Goal: Transaction & Acquisition: Purchase product/service

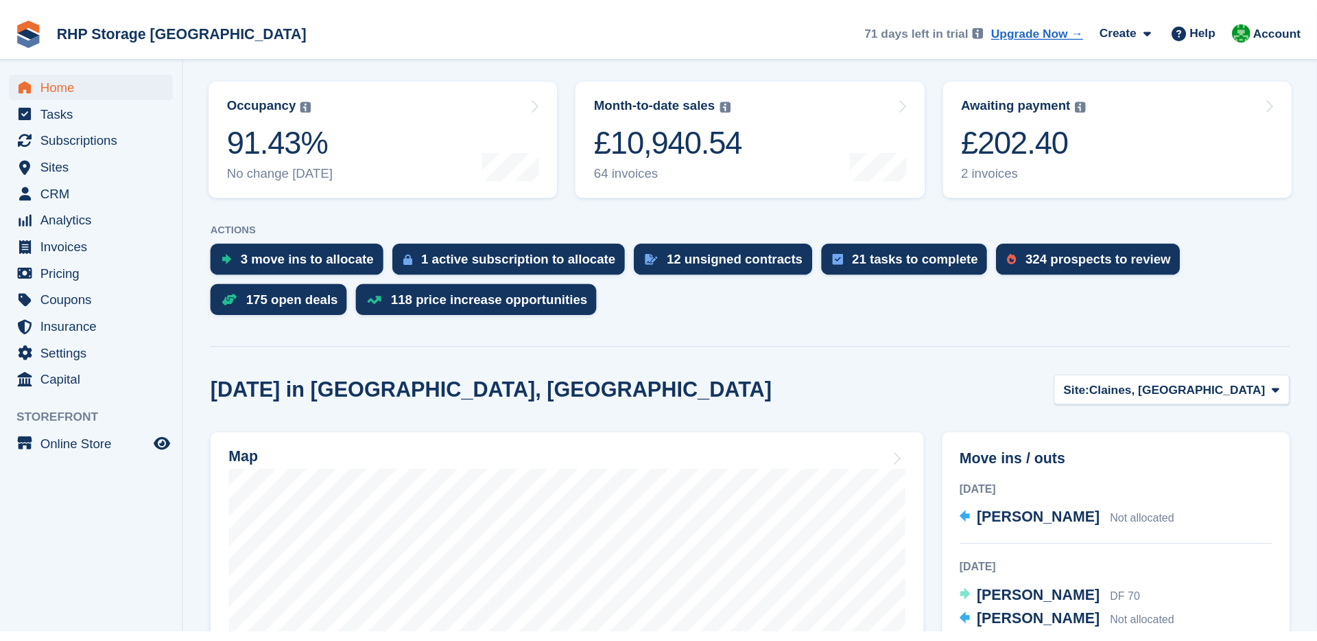
scroll to position [161, 0]
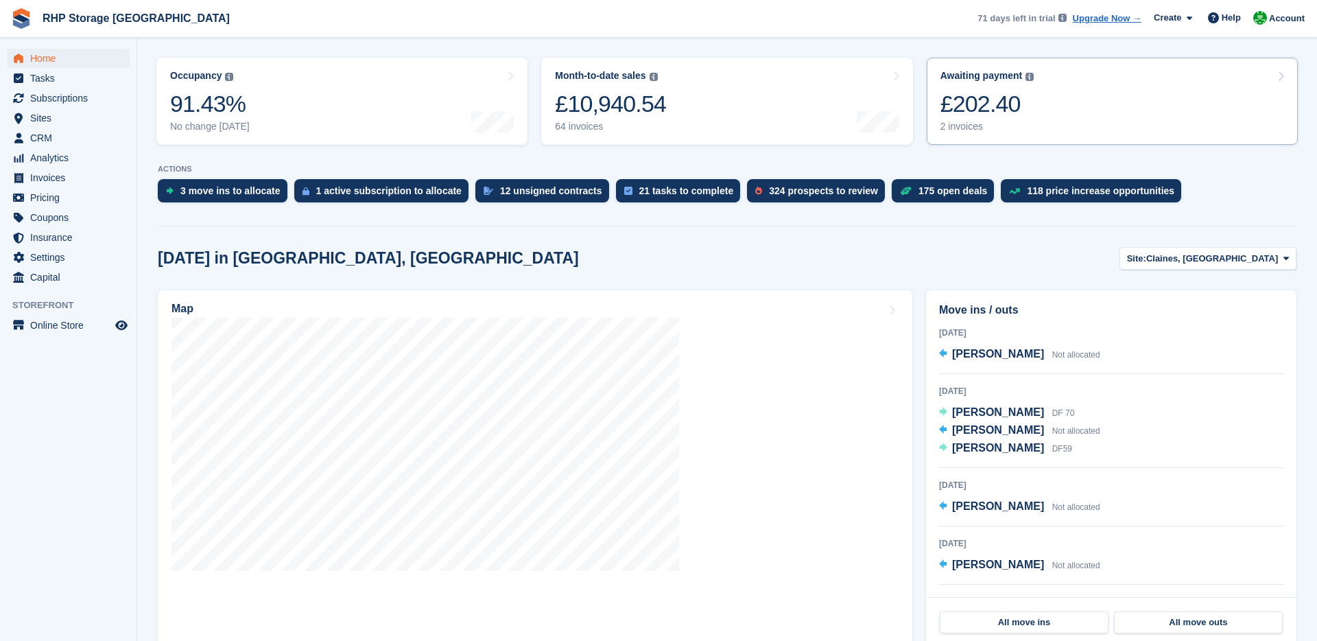
click at [982, 110] on div "£202.40" at bounding box center [988, 104] width 94 height 28
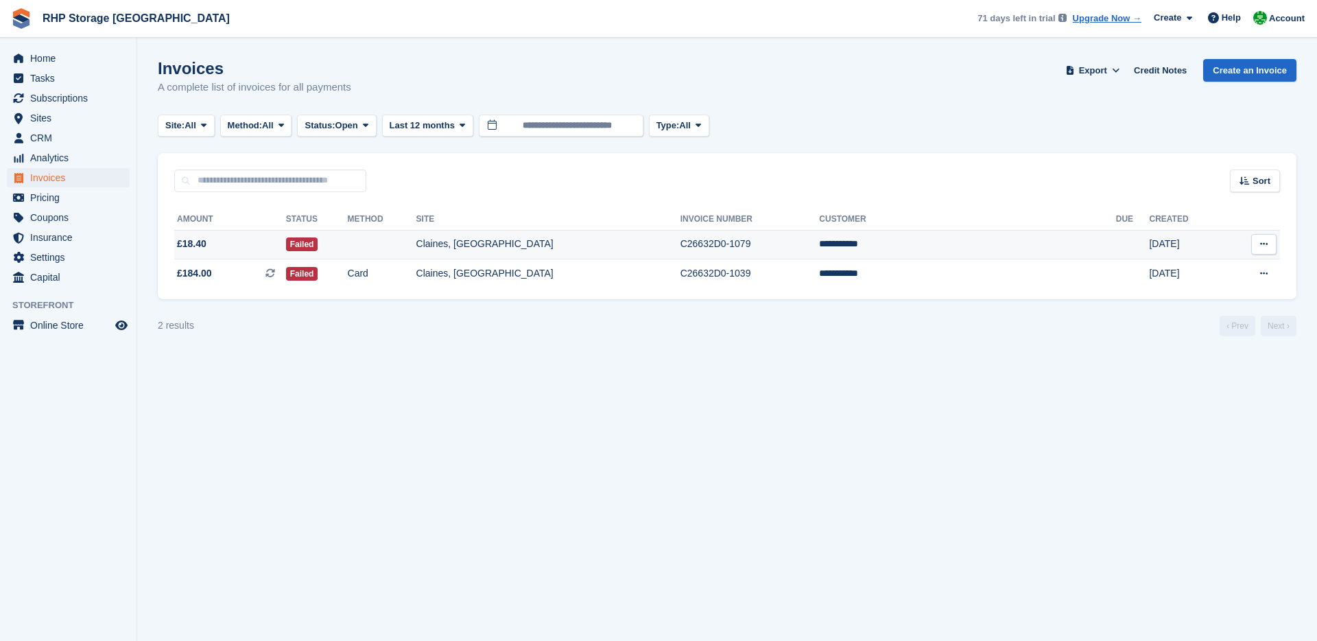
click at [681, 251] on td "Claines, [GEOGRAPHIC_DATA]" at bounding box center [548, 245] width 264 height 30
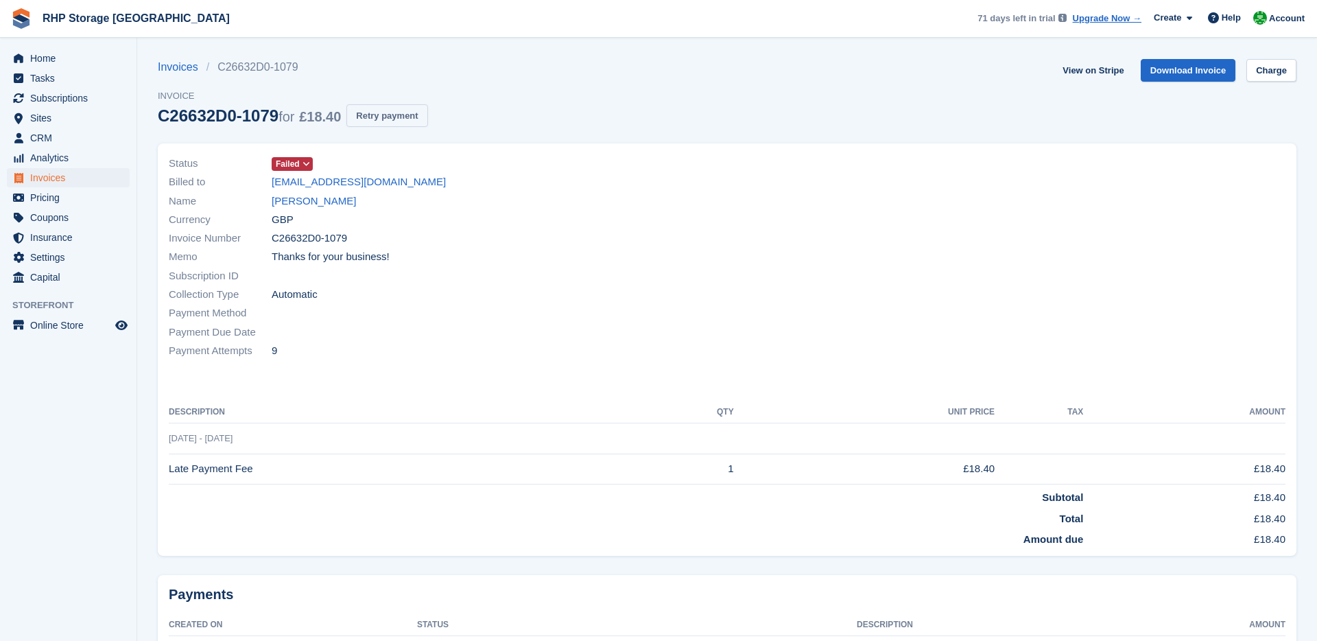
click at [412, 112] on button "Retry payment" at bounding box center [386, 115] width 81 height 23
click at [57, 87] on span "Tasks" at bounding box center [71, 78] width 82 height 19
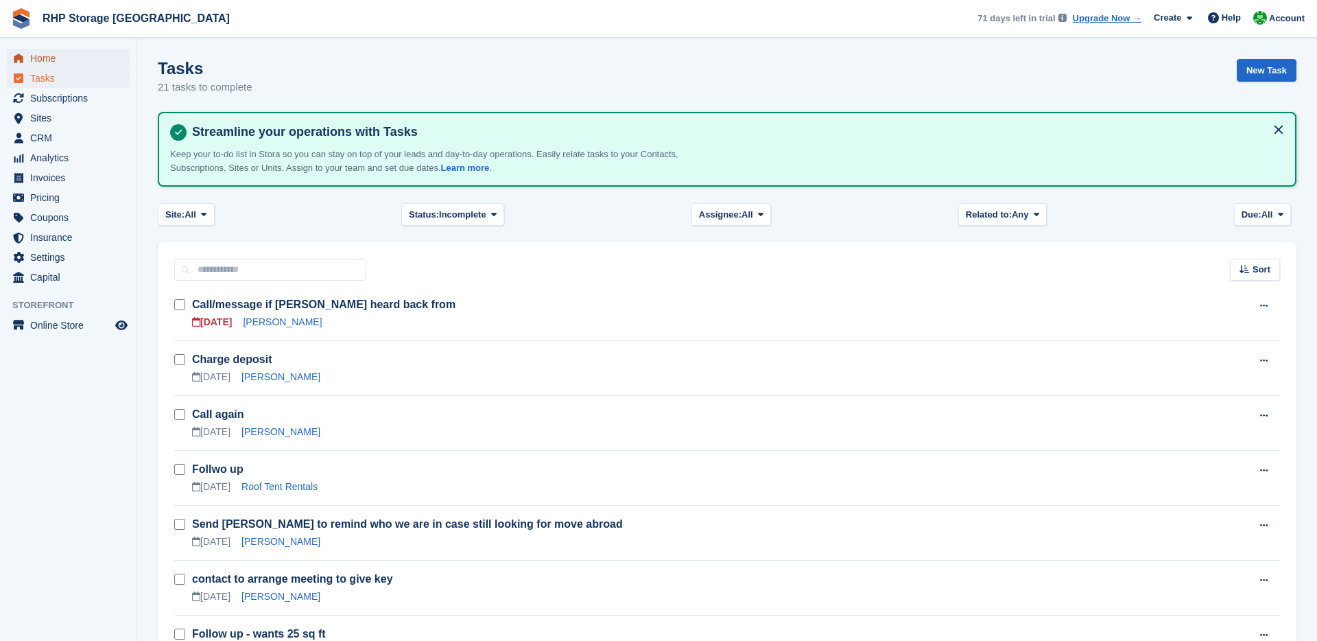
click at [49, 61] on span "Home" at bounding box center [71, 58] width 82 height 19
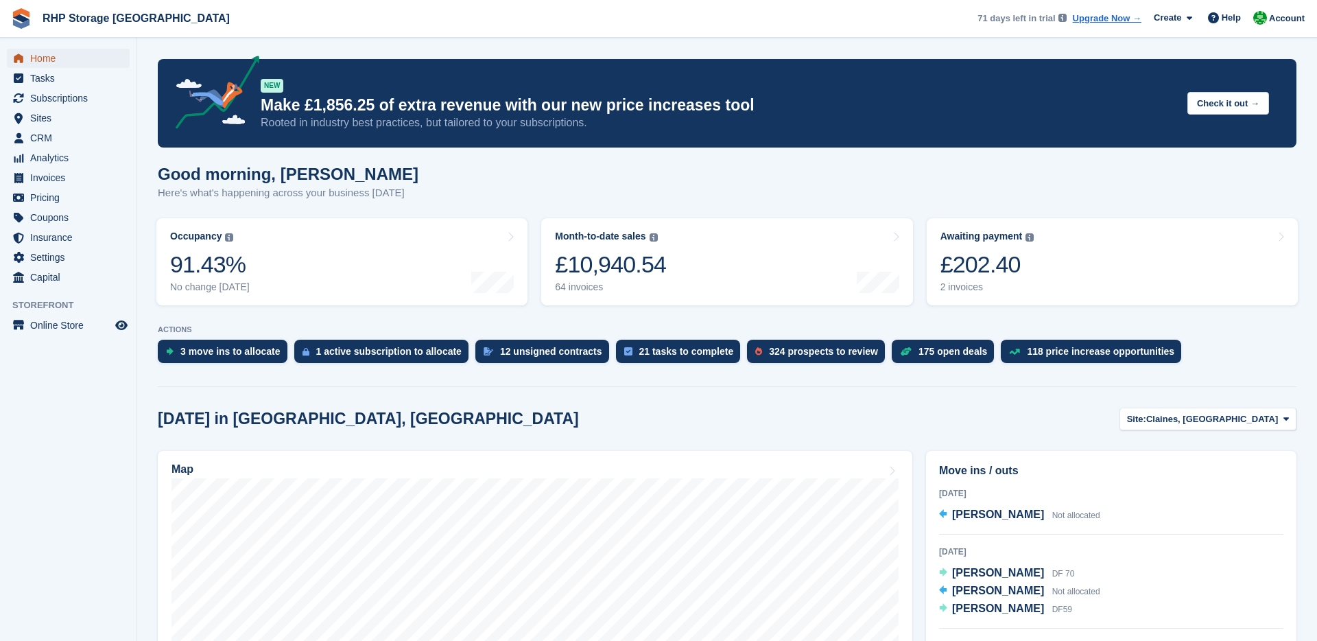
click at [70, 58] on span "Home" at bounding box center [71, 58] width 82 height 19
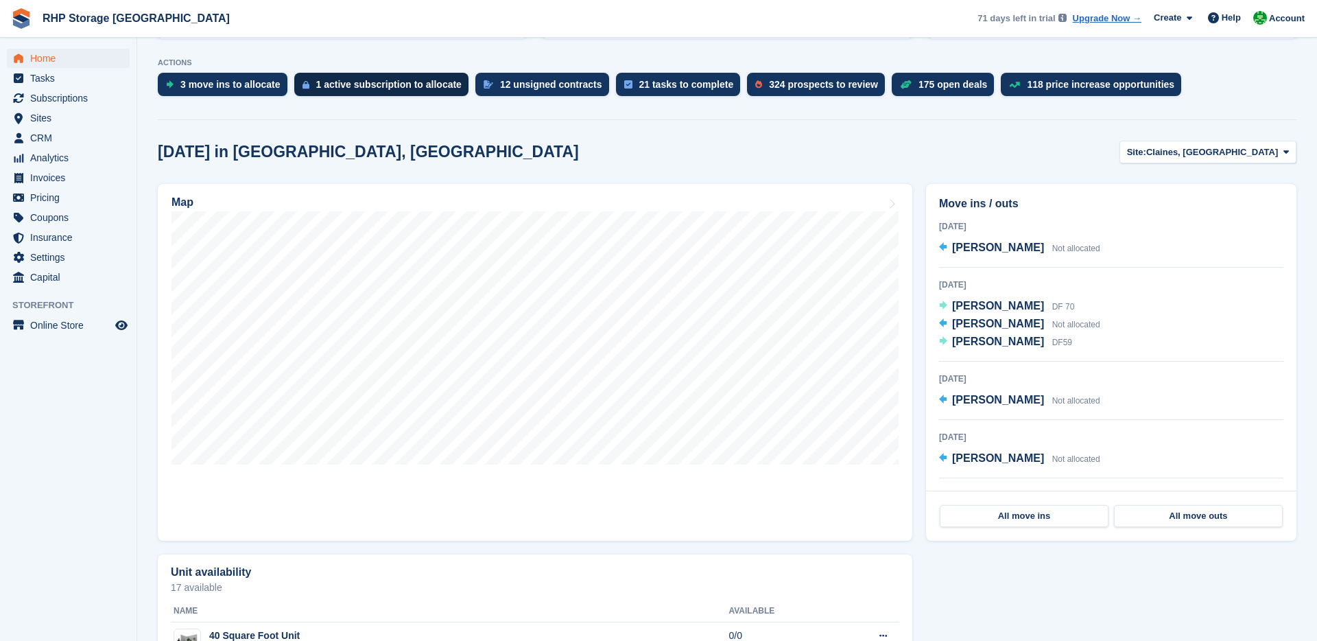
scroll to position [268, 0]
